Goal: Check status

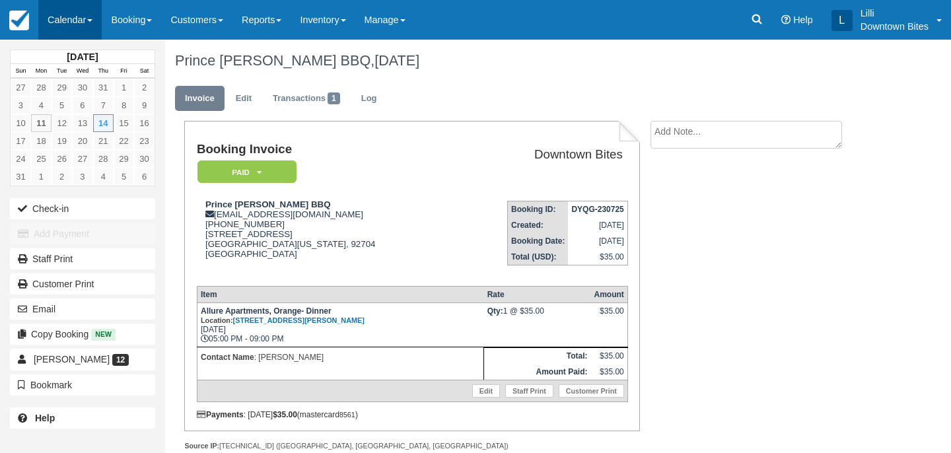
click at [63, 25] on link "Calendar" at bounding box center [69, 20] width 63 height 40
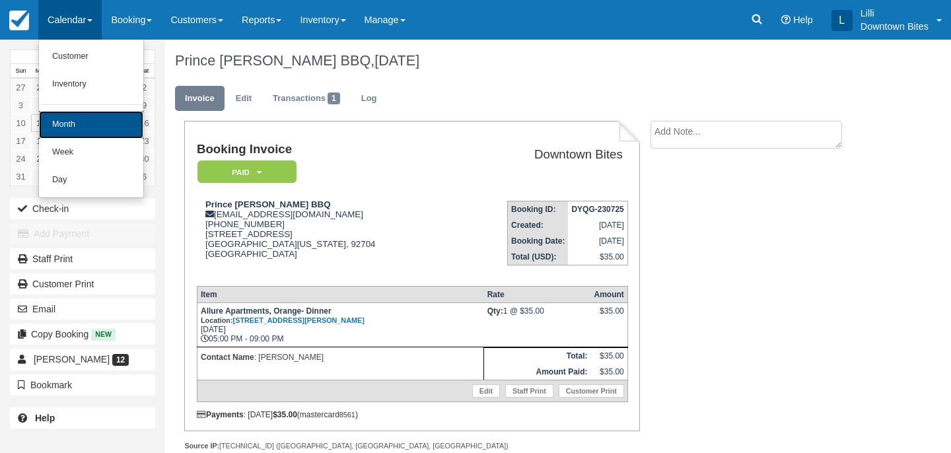
click at [71, 127] on link "Month" at bounding box center [91, 125] width 104 height 28
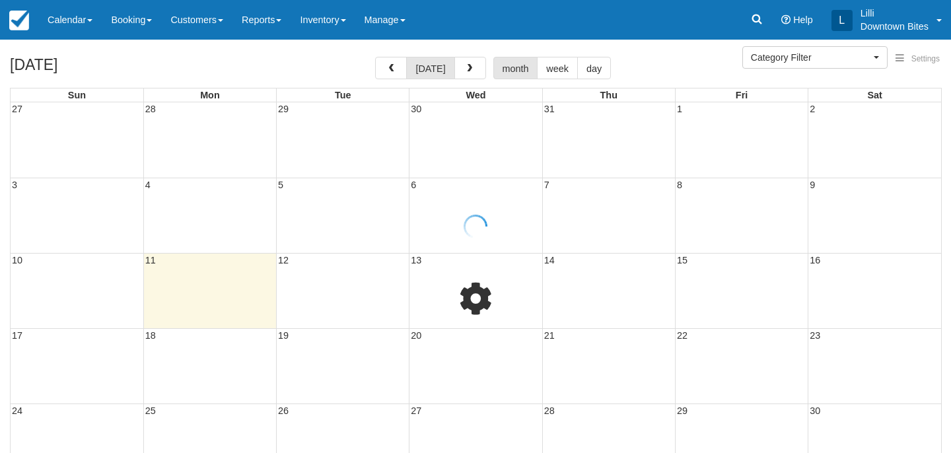
select select
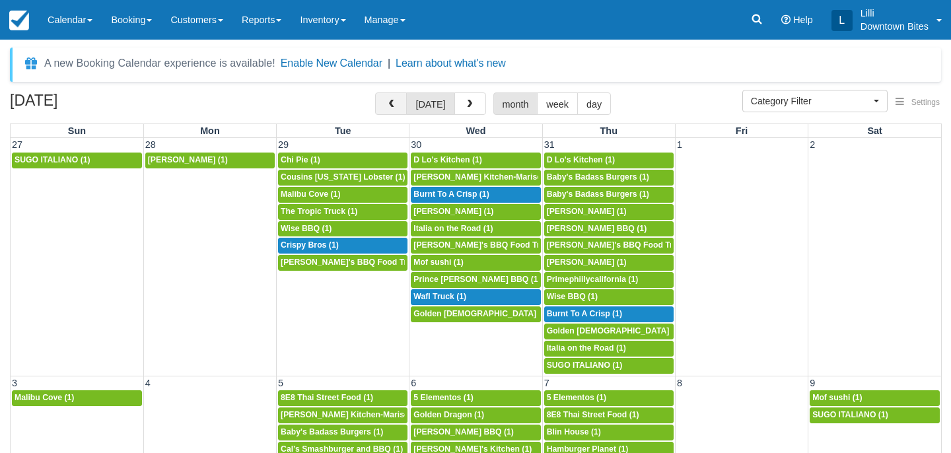
click at [386, 108] on button "button" at bounding box center [391, 103] width 32 height 22
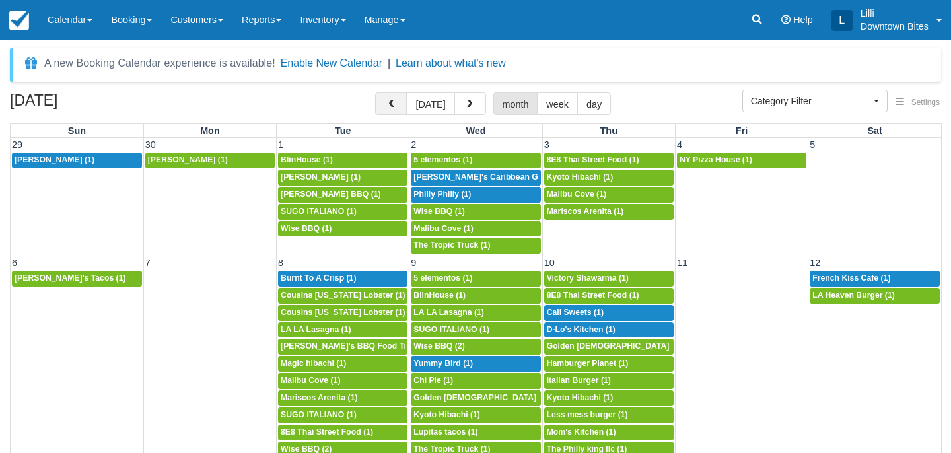
click at [386, 108] on button "button" at bounding box center [391, 103] width 32 height 22
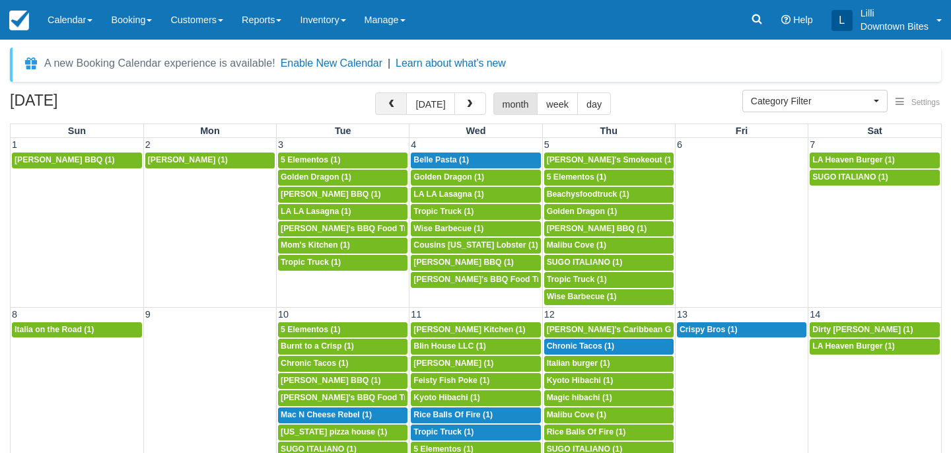
click at [386, 108] on button "button" at bounding box center [391, 103] width 32 height 22
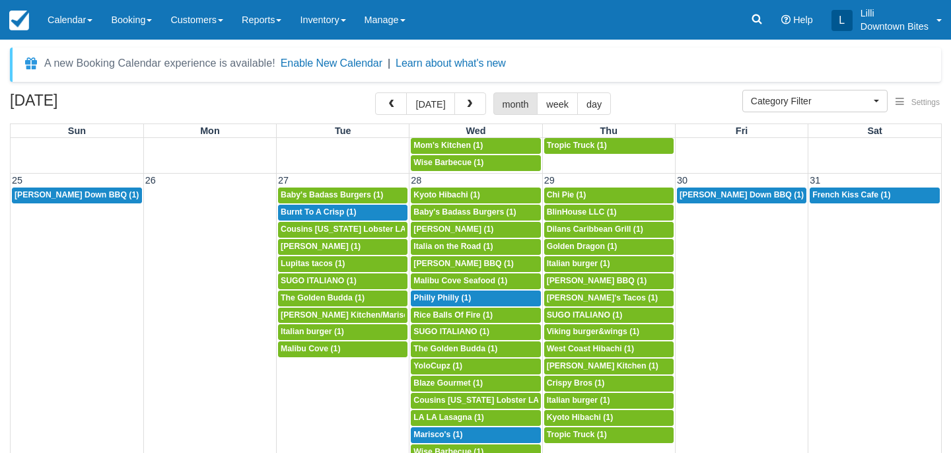
scroll to position [1009, 0]
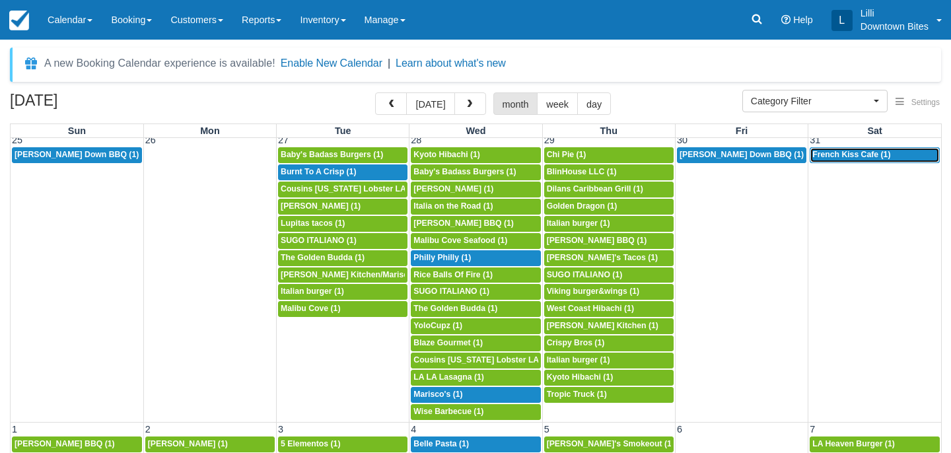
click at [870, 157] on span "French Kiss Cafe (1)" at bounding box center [851, 154] width 78 height 9
